Goal: Register for event/course

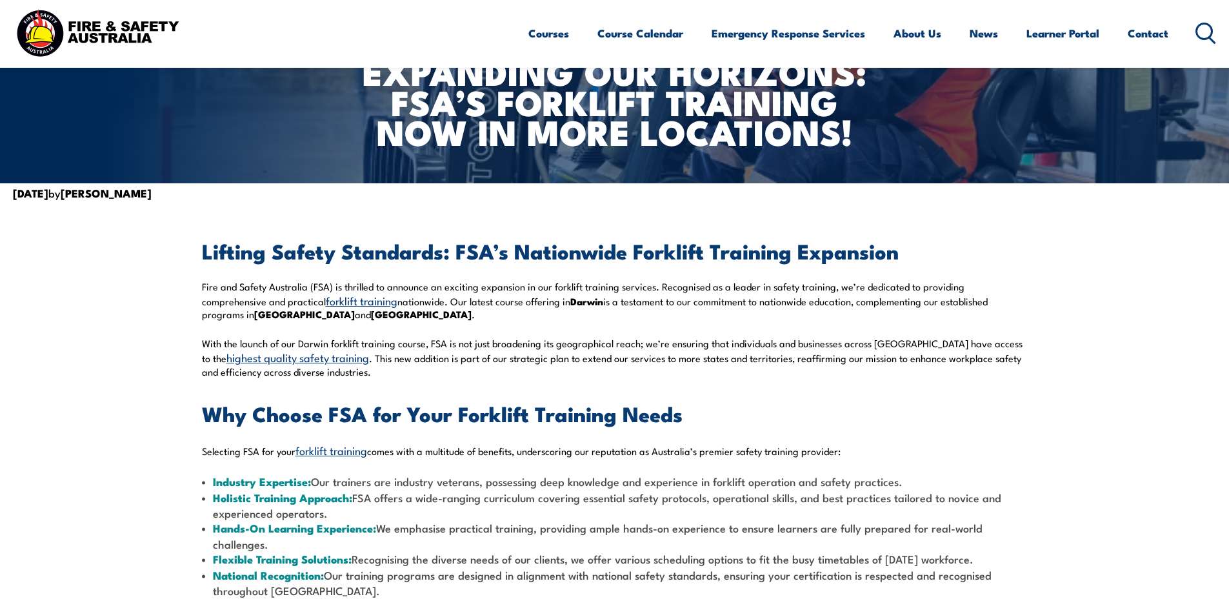
scroll to position [193, 0]
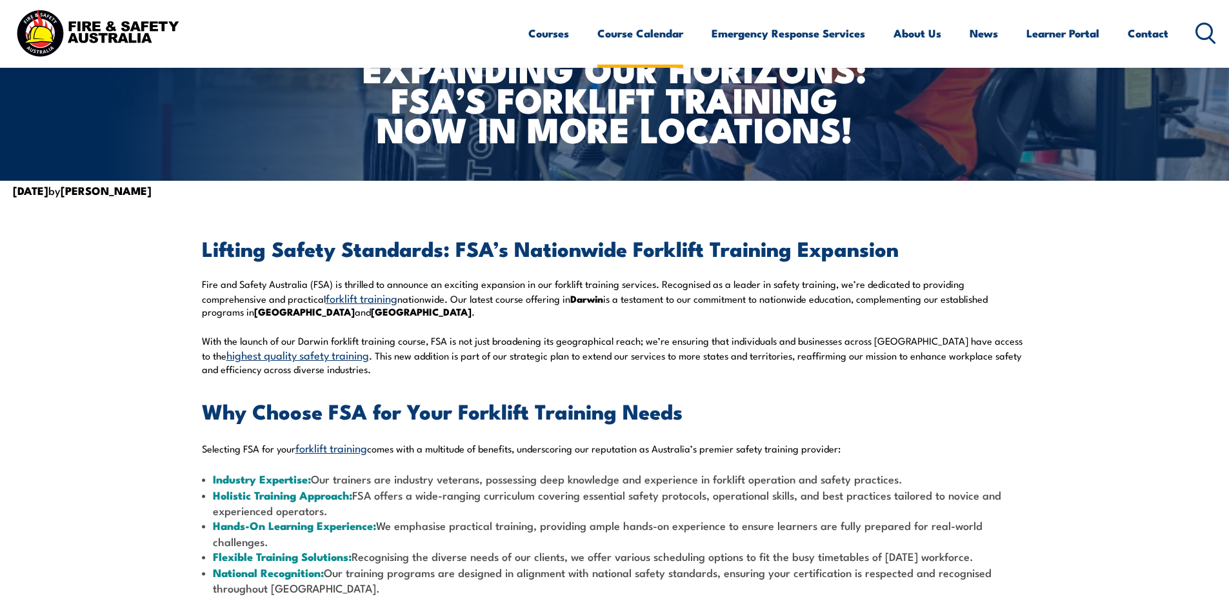
click at [641, 41] on link "Course Calendar" at bounding box center [640, 33] width 86 height 34
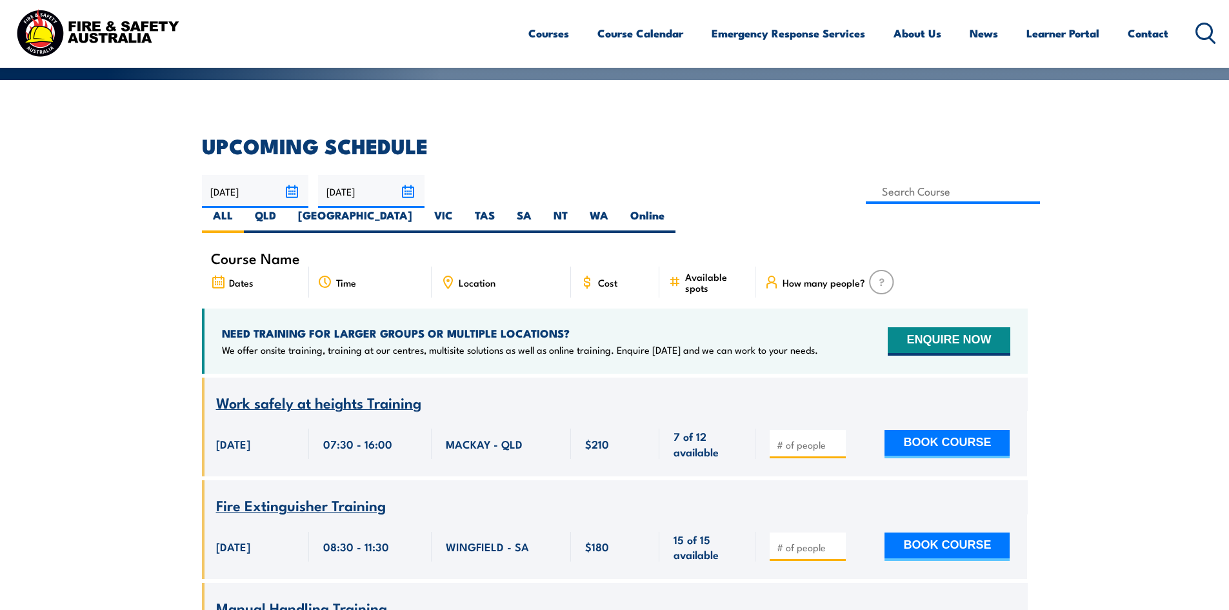
scroll to position [193, 0]
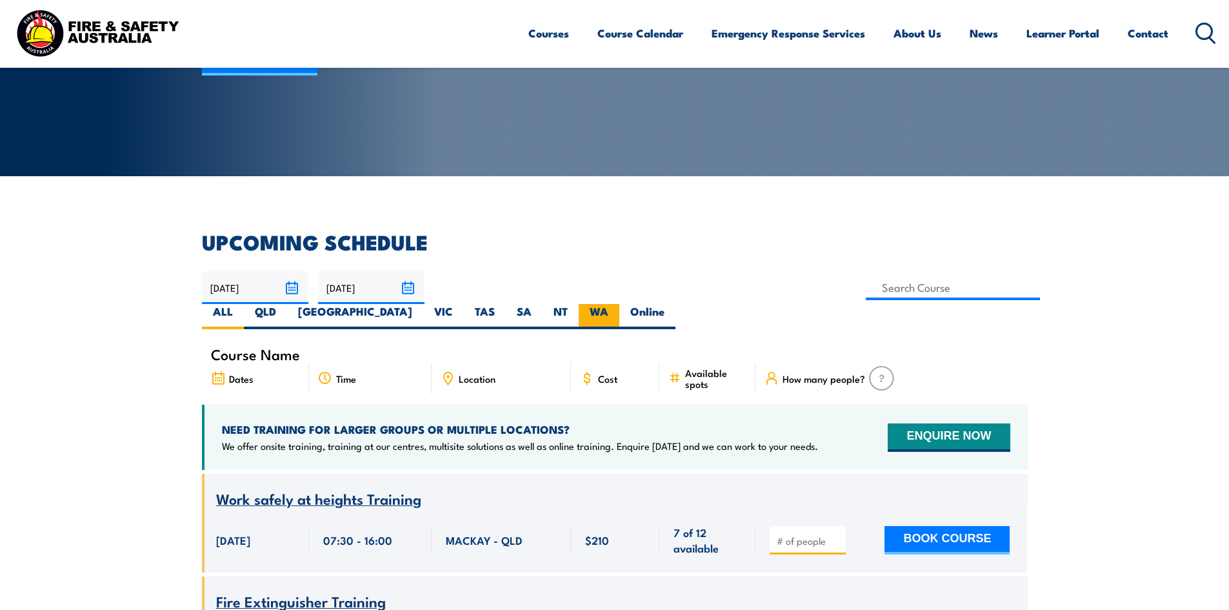
click at [619, 304] on label "WA" at bounding box center [599, 316] width 41 height 25
click at [617, 304] on input "WA" at bounding box center [612, 308] width 8 height 8
radio input "true"
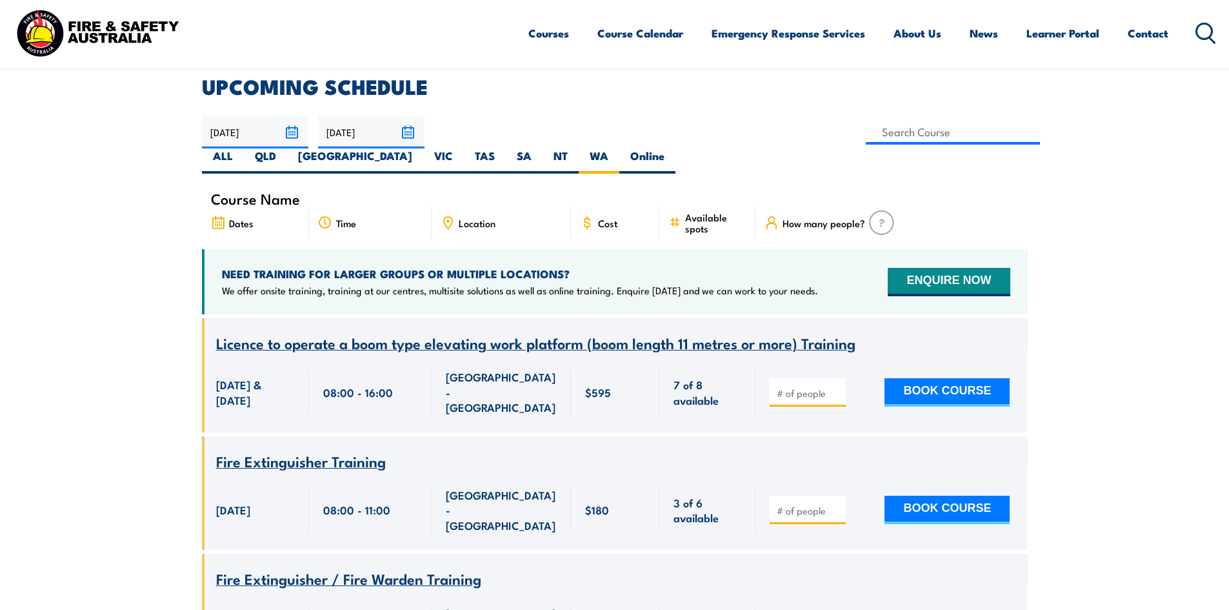
scroll to position [297, 0]
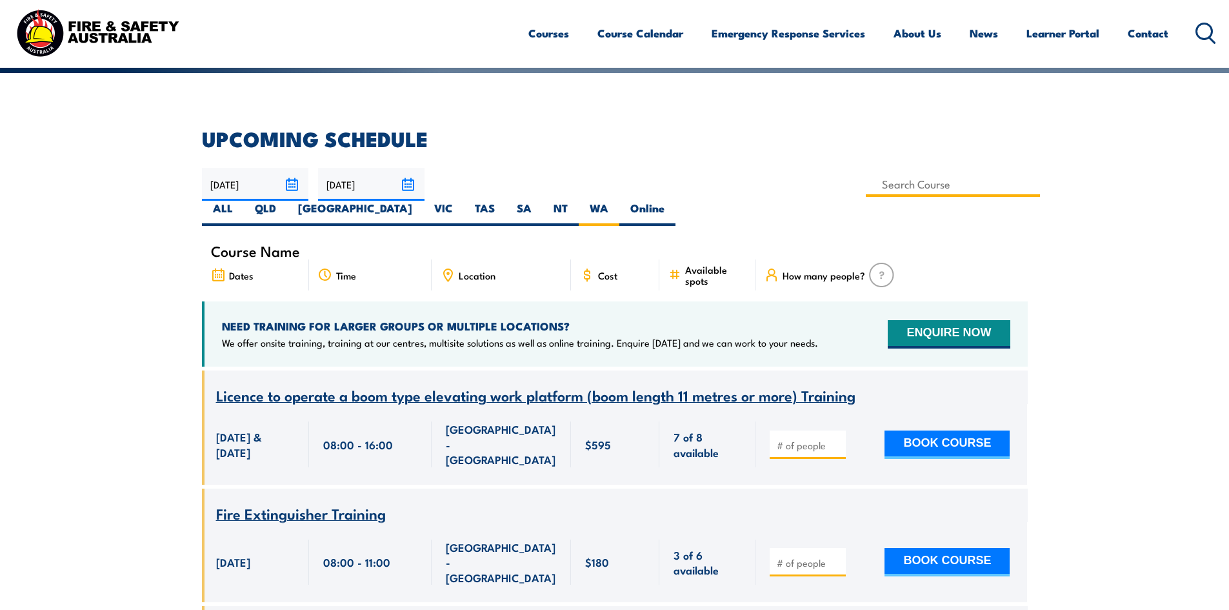
click at [866, 191] on input at bounding box center [953, 184] width 175 height 25
type input "Licence to operate a forklift truck Training"
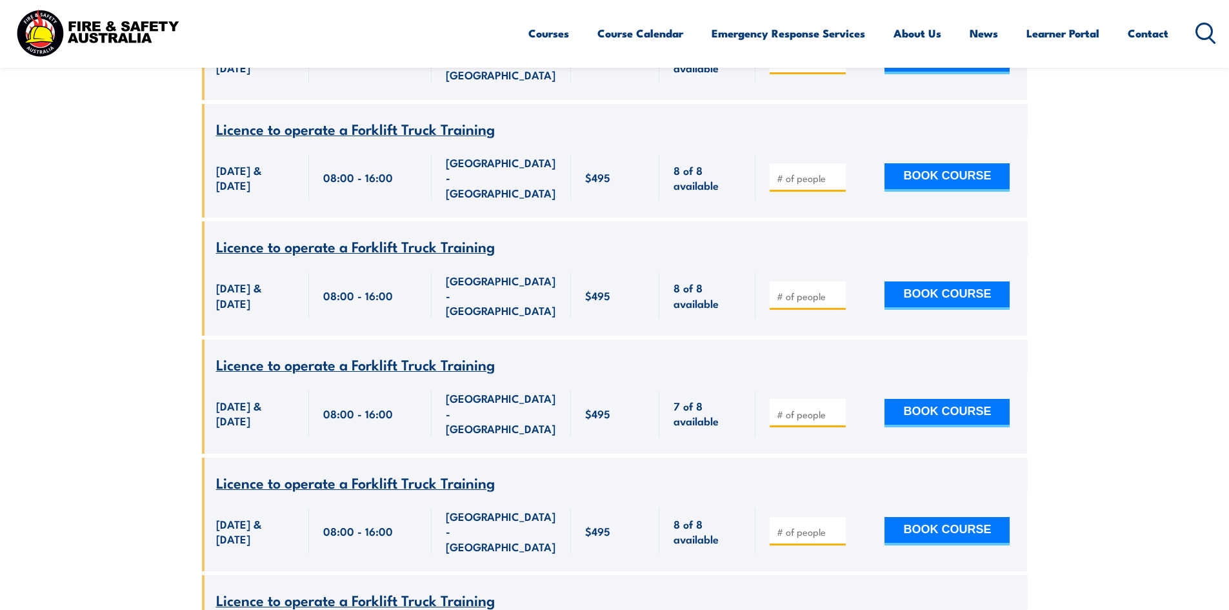
scroll to position [684, 0]
